Goal: Information Seeking & Learning: Learn about a topic

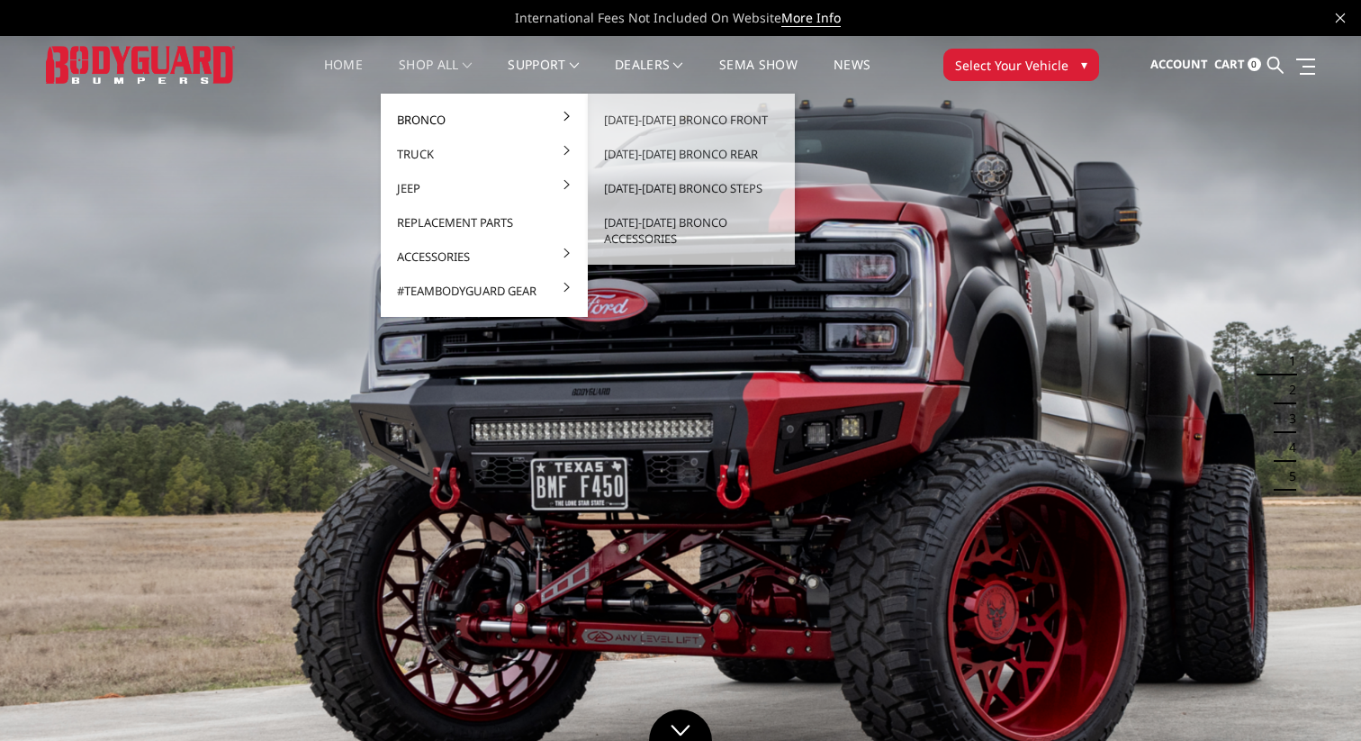
click at [415, 122] on link "Bronco" at bounding box center [484, 120] width 193 height 34
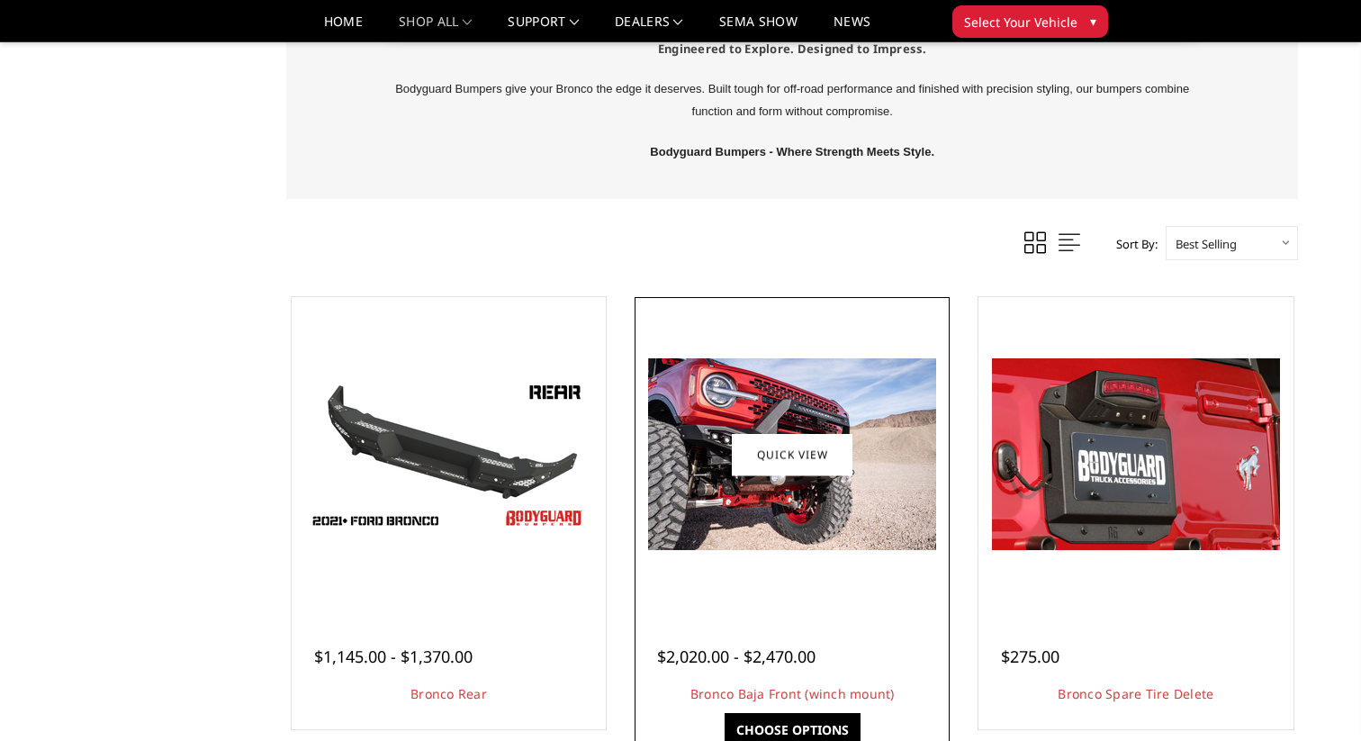
click at [770, 442] on link "Quick view" at bounding box center [792, 454] width 121 height 42
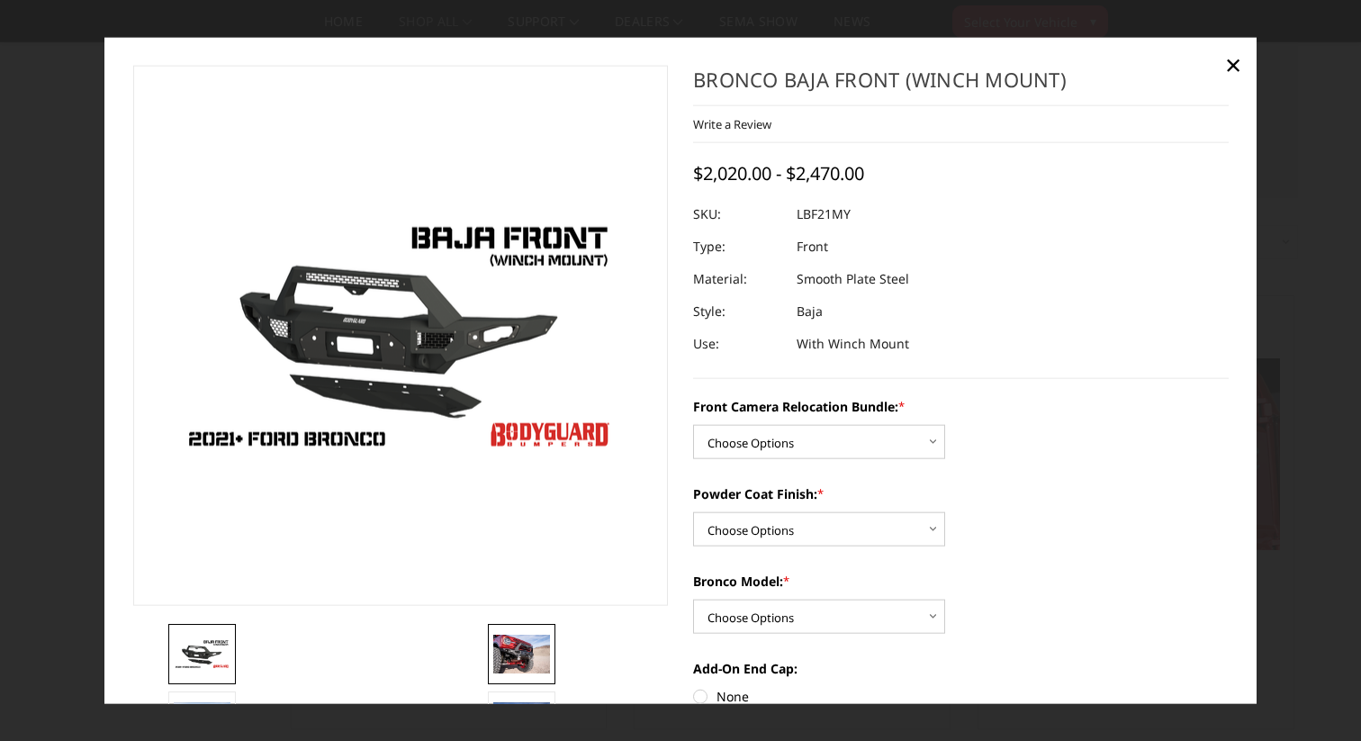
click at [514, 662] on img at bounding box center [521, 654] width 57 height 38
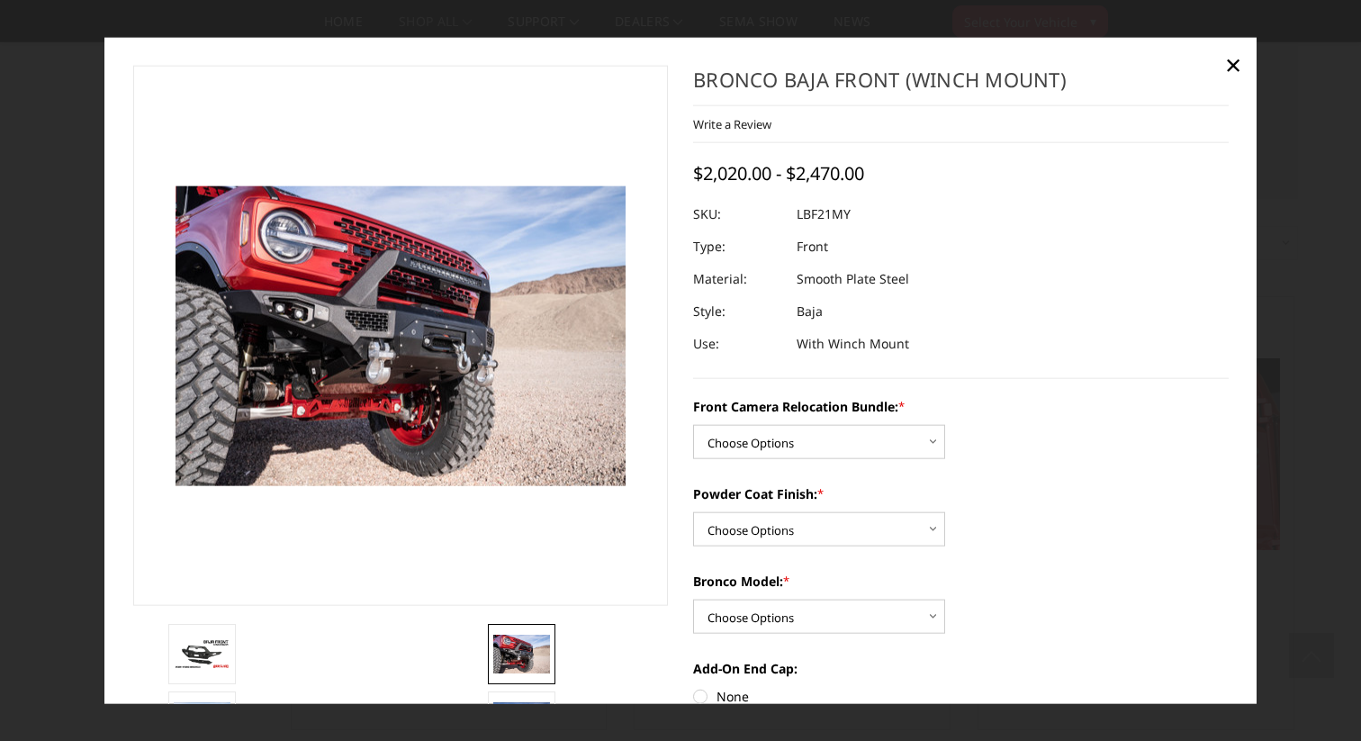
click at [426, 662] on li at bounding box center [324, 658] width 319 height 68
click at [202, 655] on img at bounding box center [202, 653] width 57 height 32
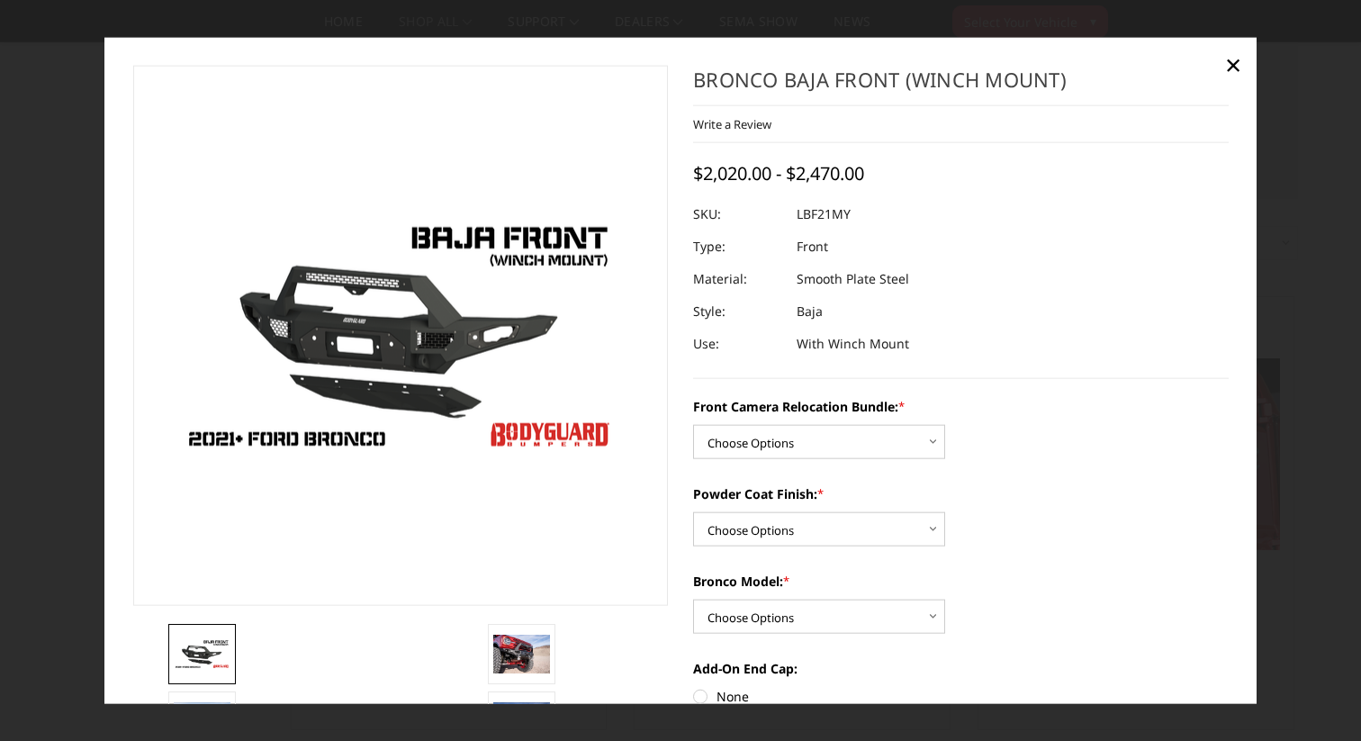
click at [277, 642] on li at bounding box center [324, 658] width 319 height 68
click at [354, 649] on li at bounding box center [324, 658] width 319 height 68
